Goal: Entertainment & Leisure: Consume media (video, audio)

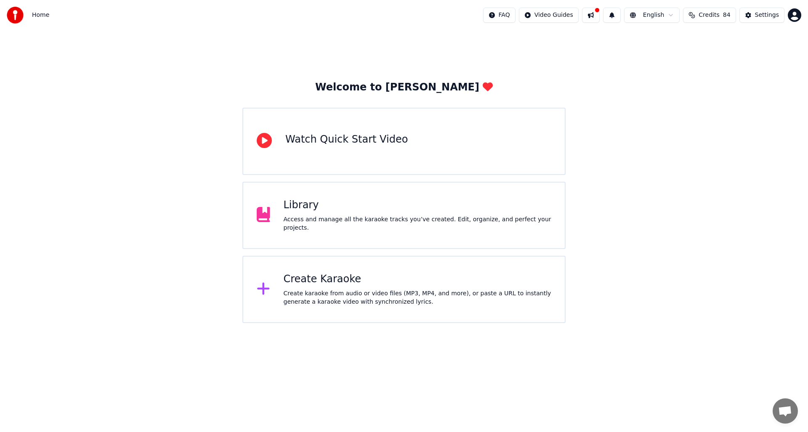
click at [392, 227] on div "Access and manage all the karaoke tracks you’ve created. Edit, organize, and pe…" at bounding box center [418, 224] width 268 height 17
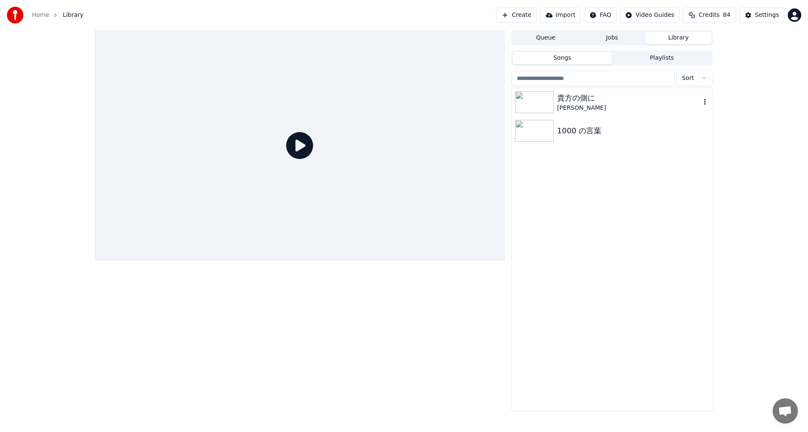
click at [577, 103] on div "貴方の側に" at bounding box center [629, 98] width 144 height 12
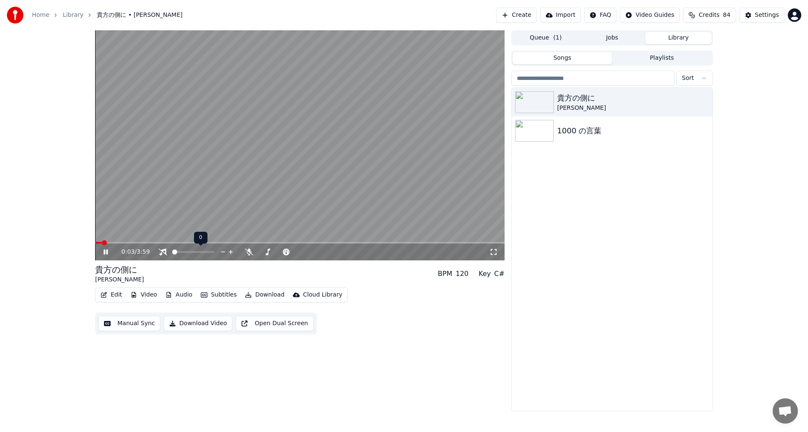
click at [172, 252] on span at bounding box center [174, 252] width 5 height 5
click at [111, 253] on icon at bounding box center [112, 252] width 20 height 7
click at [95, 243] on span at bounding box center [97, 242] width 5 height 5
click at [101, 250] on div "0:00 / 3:59" at bounding box center [300, 252] width 403 height 8
click at [108, 252] on icon at bounding box center [105, 252] width 5 height 6
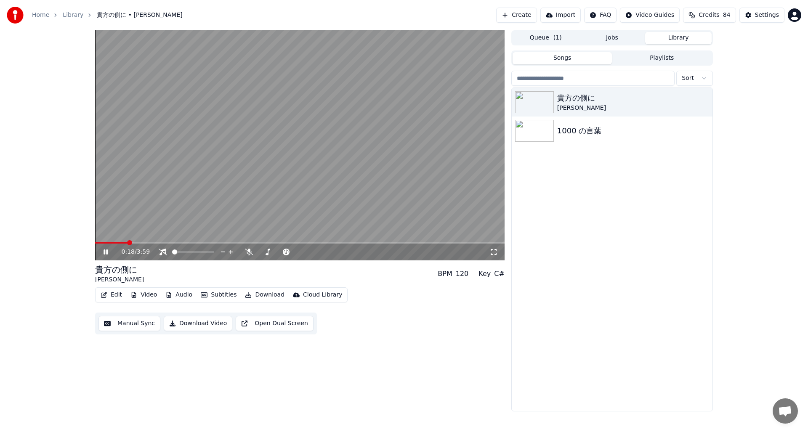
click at [108, 251] on icon at bounding box center [106, 252] width 4 height 5
click at [95, 242] on span at bounding box center [97, 242] width 5 height 5
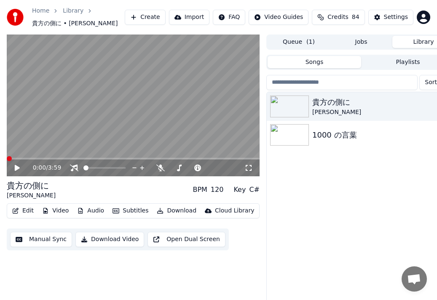
click at [16, 167] on icon at bounding box center [17, 168] width 5 height 6
click at [17, 161] on span at bounding box center [19, 158] width 5 height 5
click at [15, 166] on icon at bounding box center [22, 168] width 19 height 7
click at [7, 160] on span at bounding box center [133, 159] width 253 height 2
click at [17, 169] on icon at bounding box center [17, 168] width 5 height 6
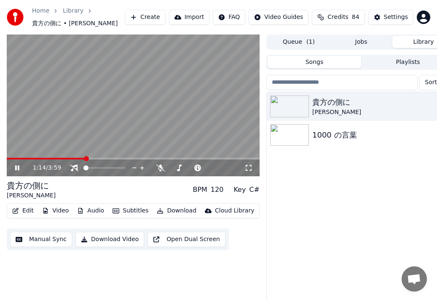
click at [18, 167] on icon at bounding box center [17, 167] width 4 height 5
click at [7, 161] on span at bounding box center [9, 158] width 5 height 5
click at [18, 167] on icon at bounding box center [17, 168] width 5 height 6
